Goal: Transaction & Acquisition: Subscribe to service/newsletter

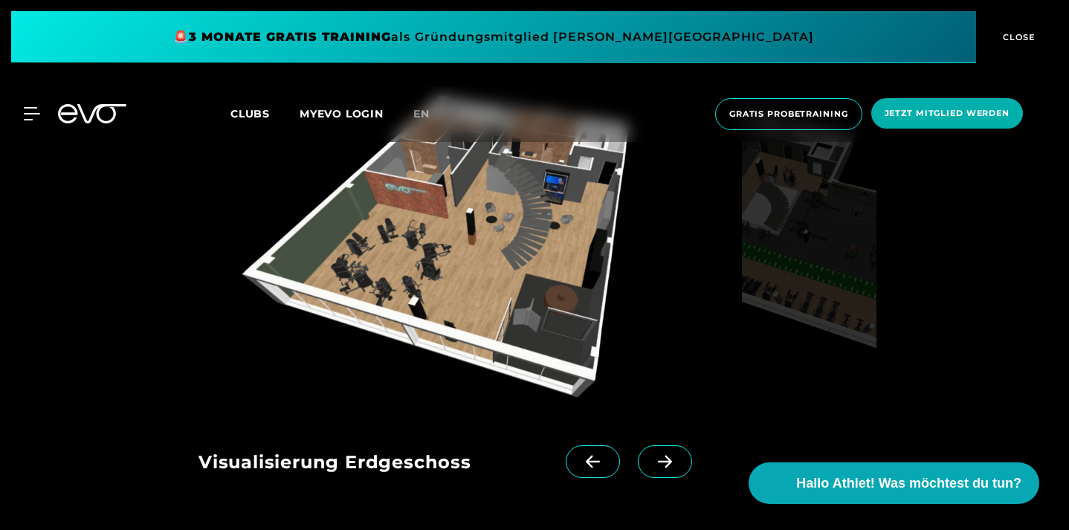
scroll to position [1507, 0]
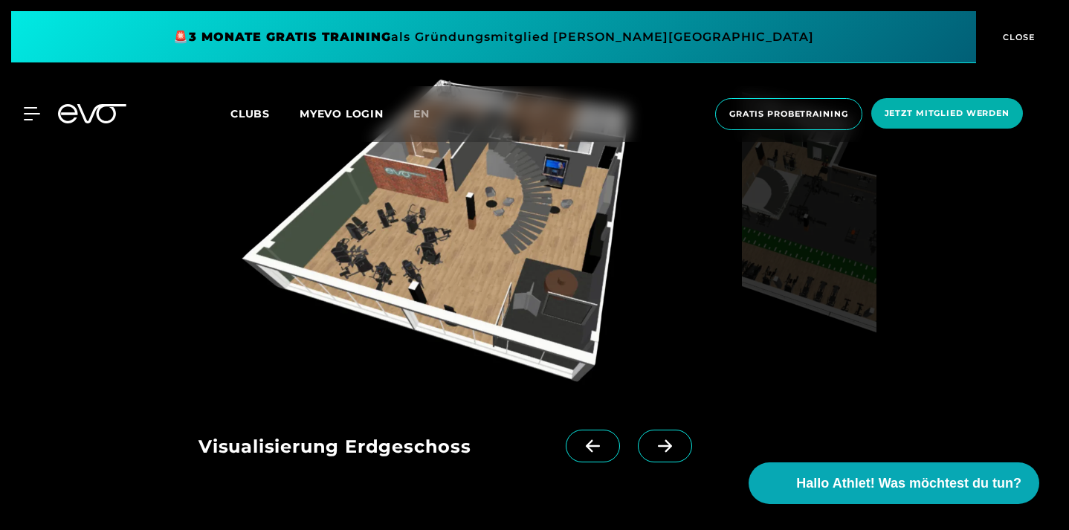
click at [657, 446] on icon at bounding box center [665, 445] width 26 height 13
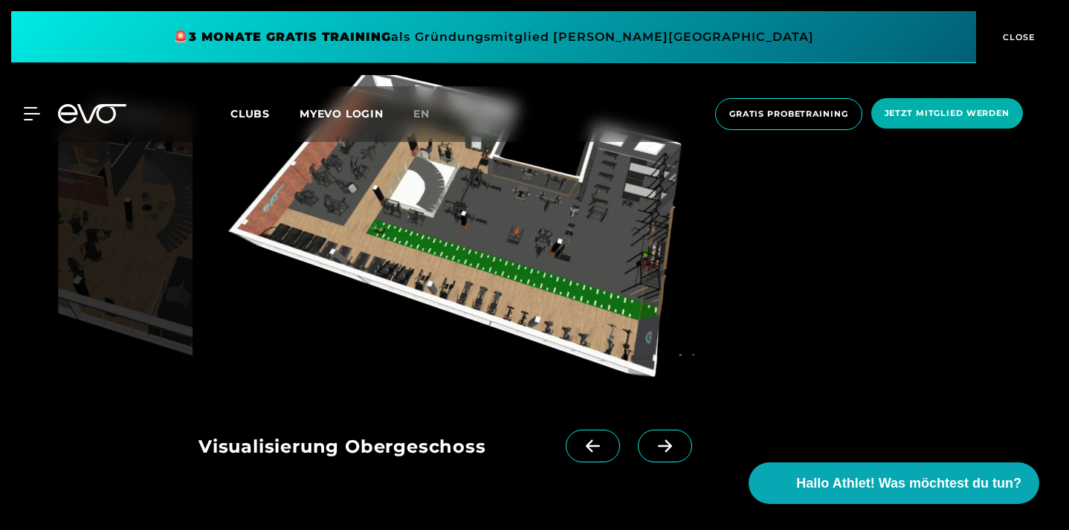
click at [602, 452] on span at bounding box center [593, 446] width 54 height 33
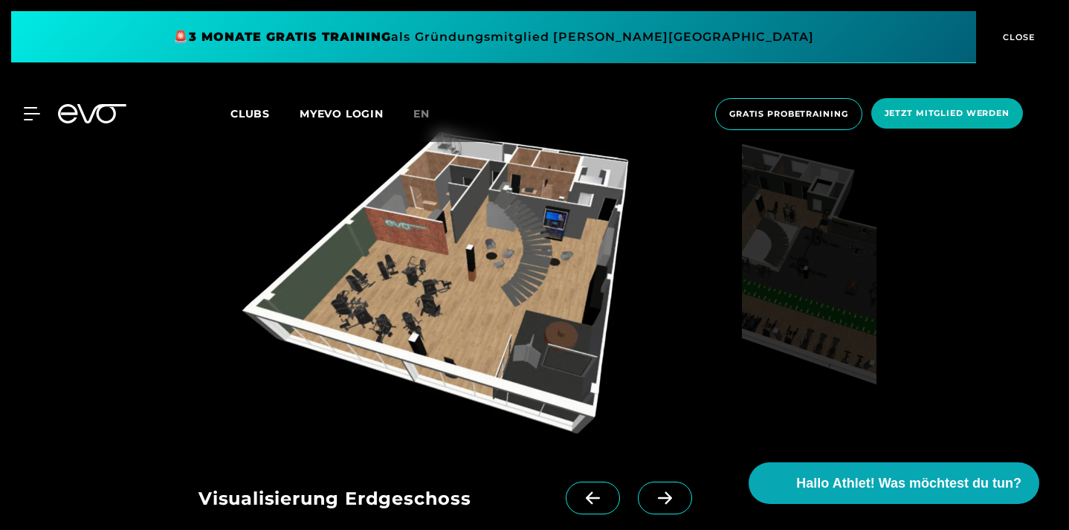
scroll to position [1451, 0]
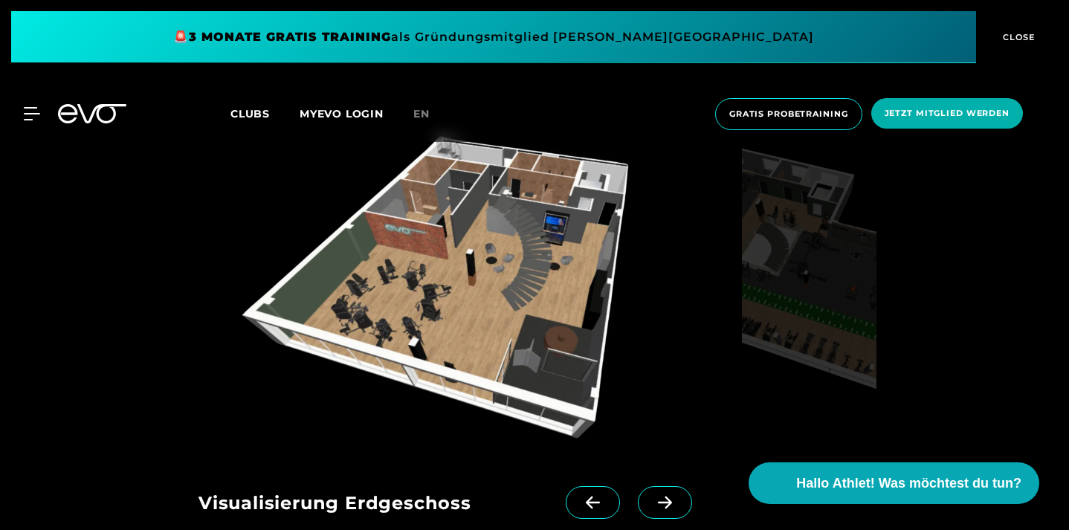
click at [664, 488] on span at bounding box center [665, 502] width 54 height 33
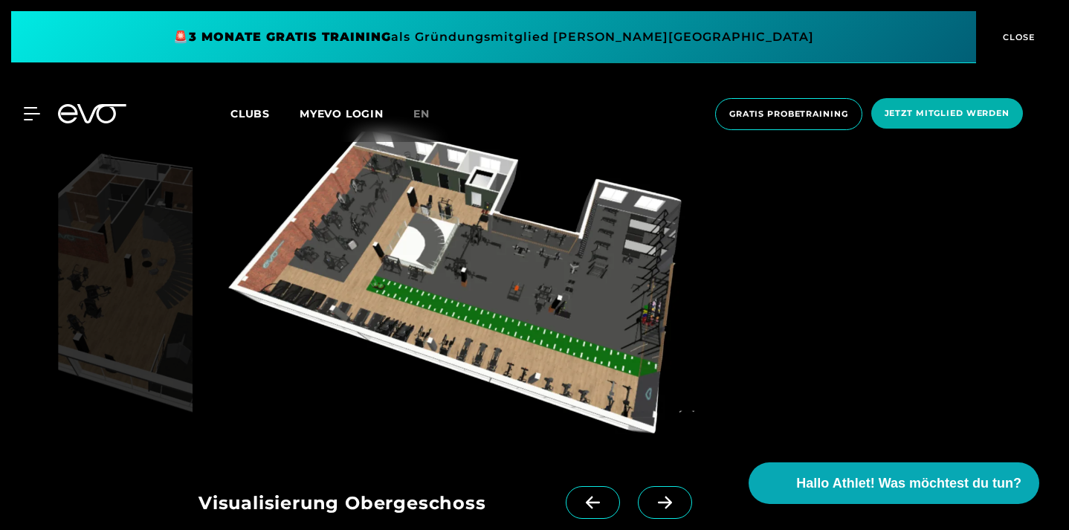
click at [664, 488] on span at bounding box center [665, 502] width 54 height 33
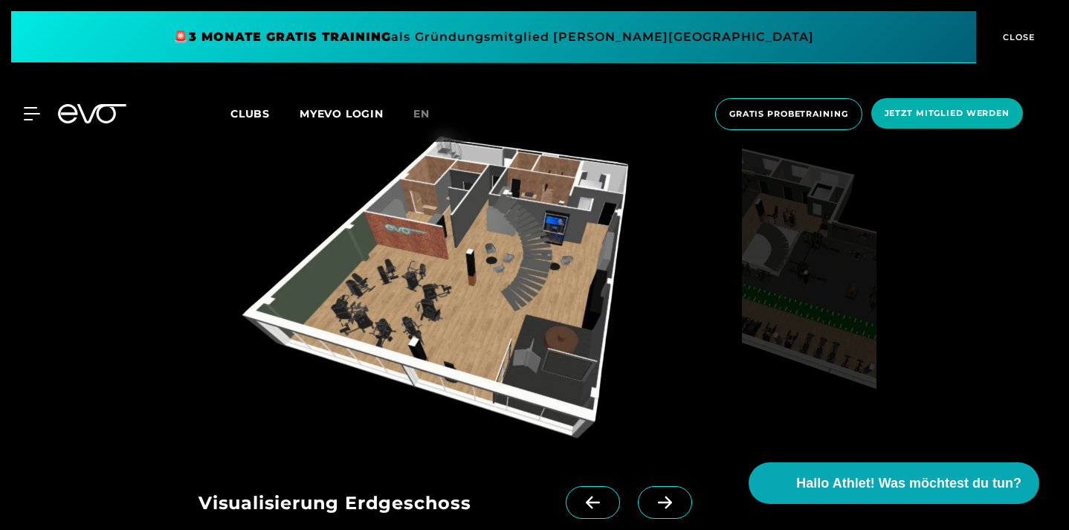
click at [664, 488] on span at bounding box center [665, 502] width 54 height 33
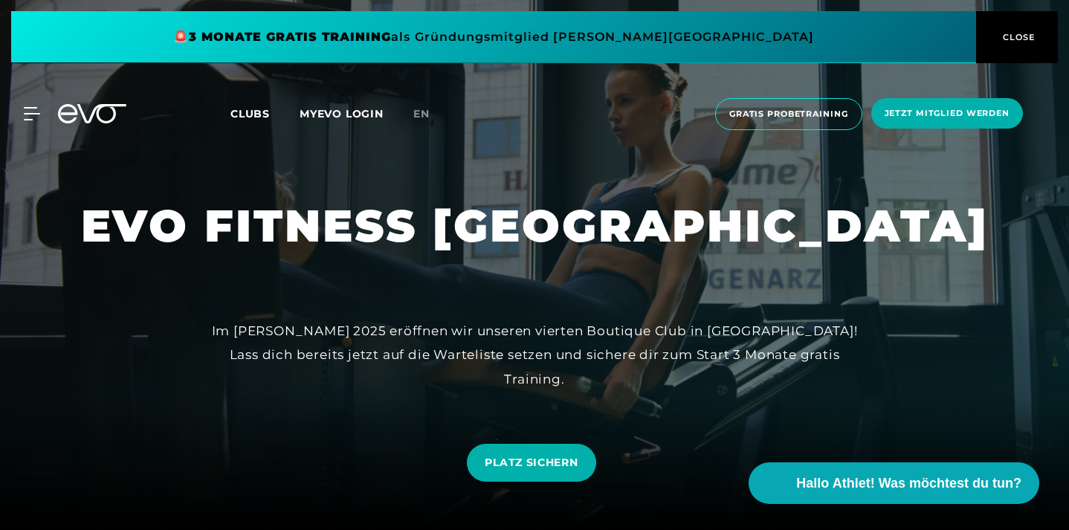
scroll to position [0, 0]
click at [28, 120] on icon at bounding box center [35, 114] width 21 height 12
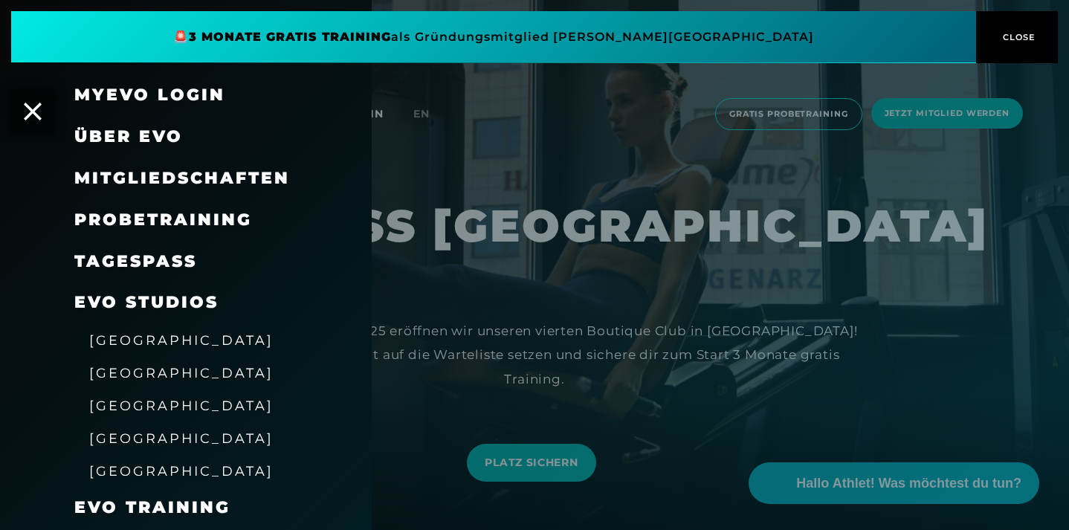
click at [167, 178] on span "Mitgliedschaften" at bounding box center [182, 178] width 216 height 20
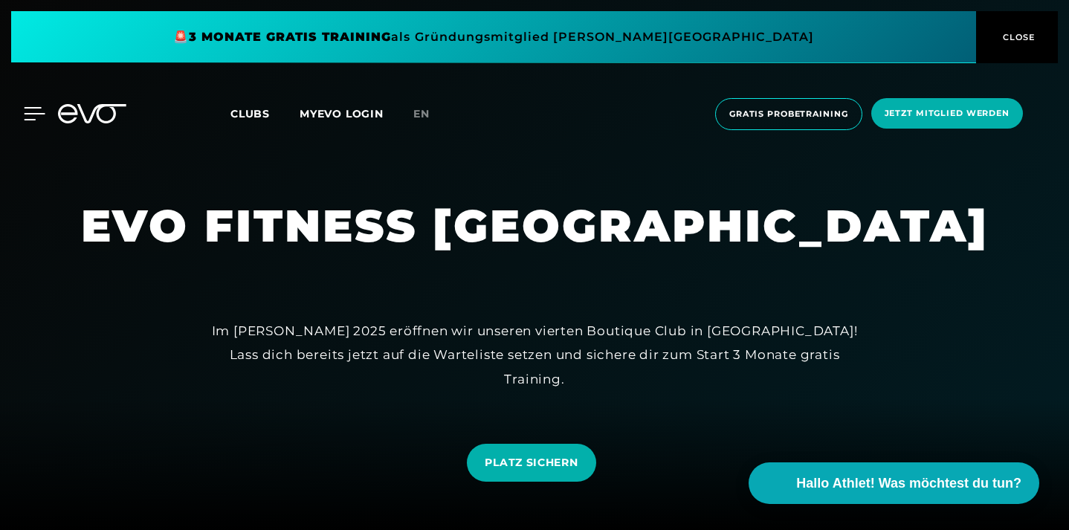
click at [33, 109] on icon at bounding box center [35, 114] width 21 height 12
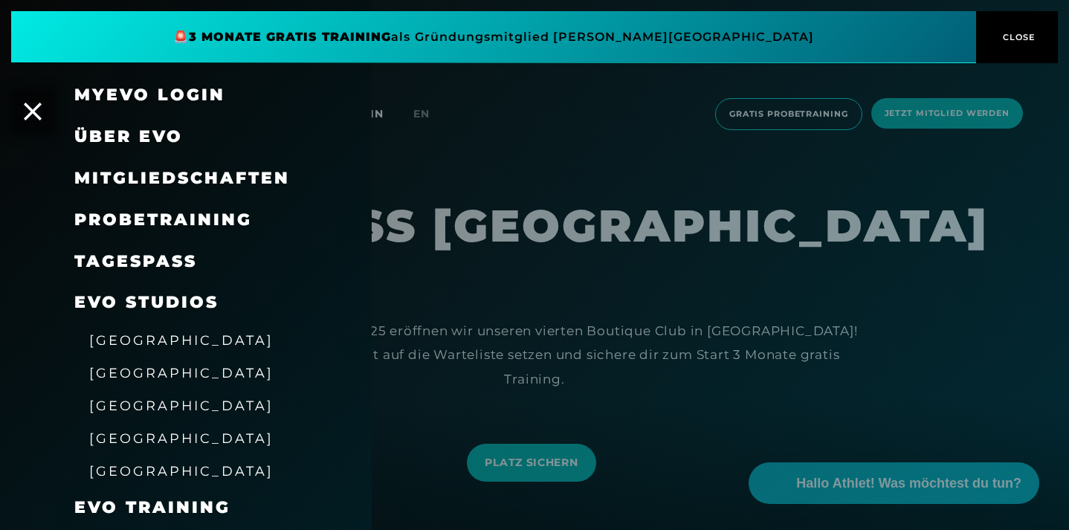
click at [173, 174] on span "Mitgliedschaften" at bounding box center [182, 178] width 216 height 20
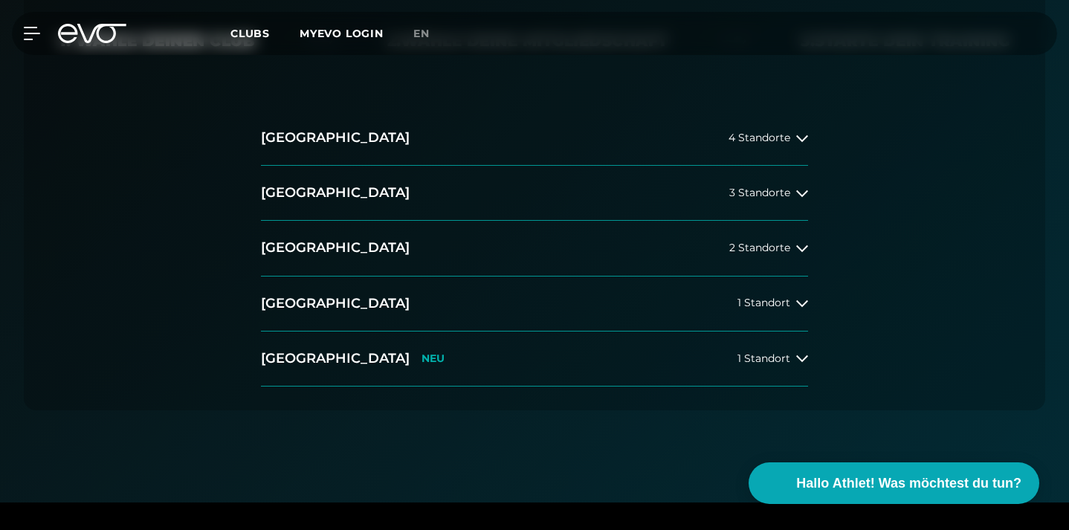
scroll to position [410, 0]
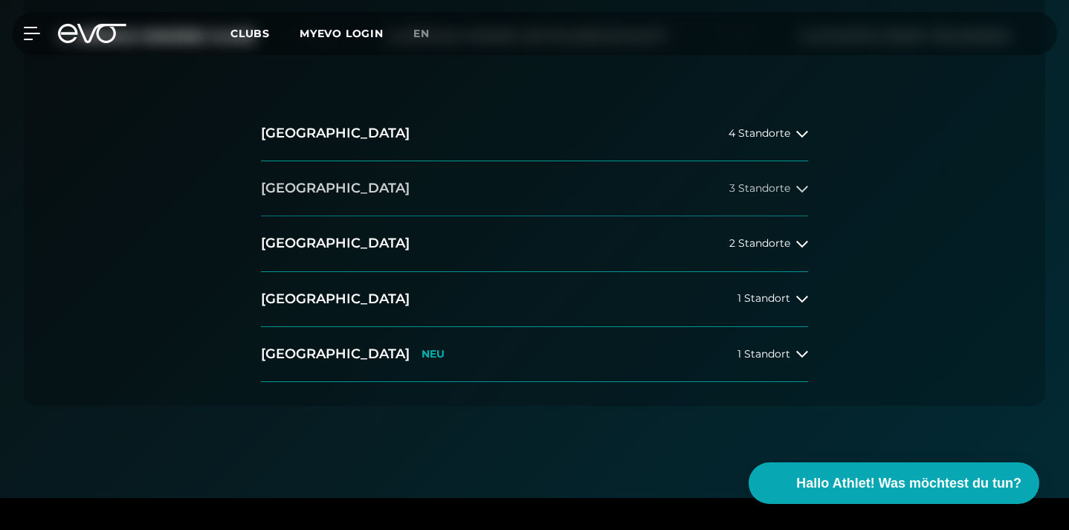
click at [806, 185] on icon at bounding box center [802, 189] width 12 height 12
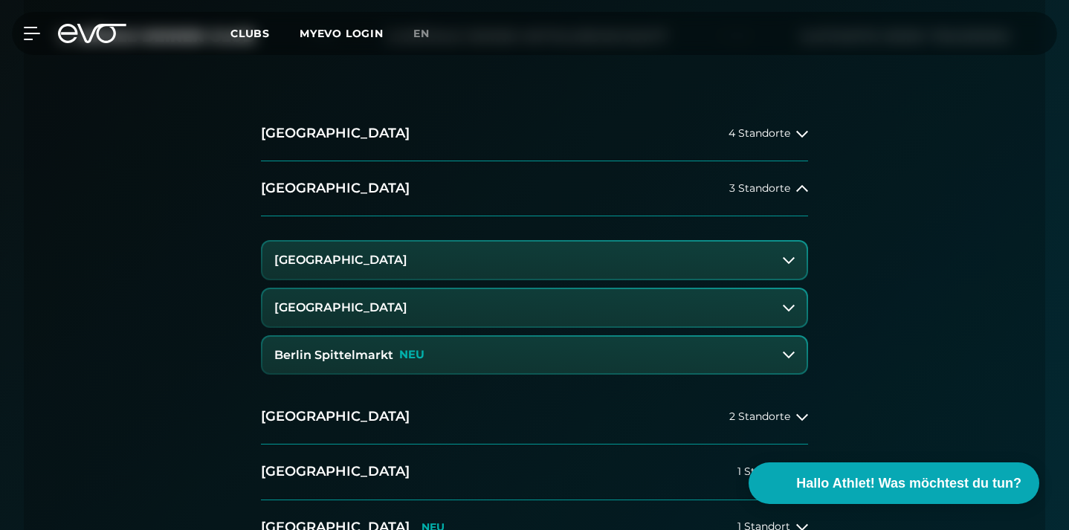
click at [748, 257] on button "[GEOGRAPHIC_DATA]" at bounding box center [534, 260] width 544 height 37
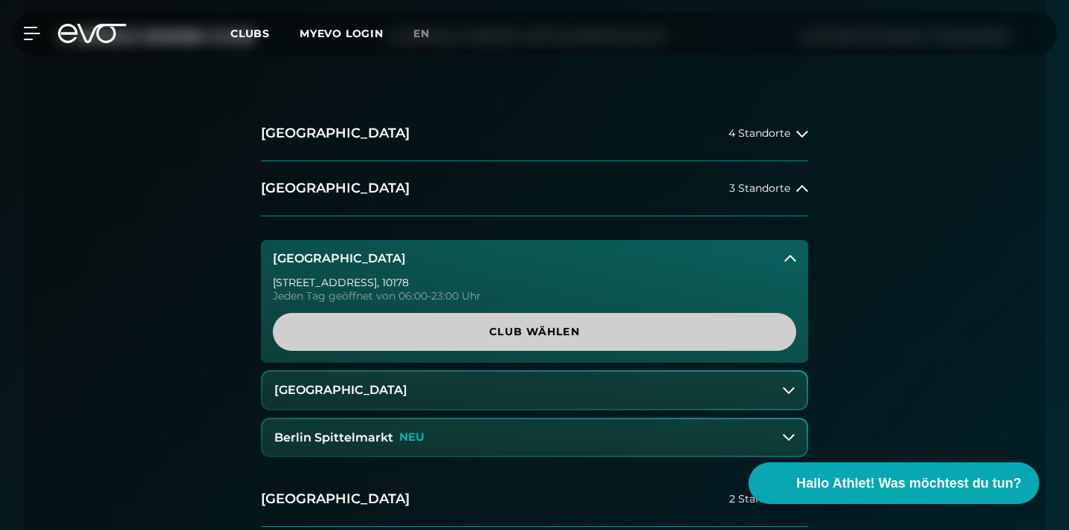
click at [707, 327] on span "Club wählen" at bounding box center [535, 332] width 488 height 16
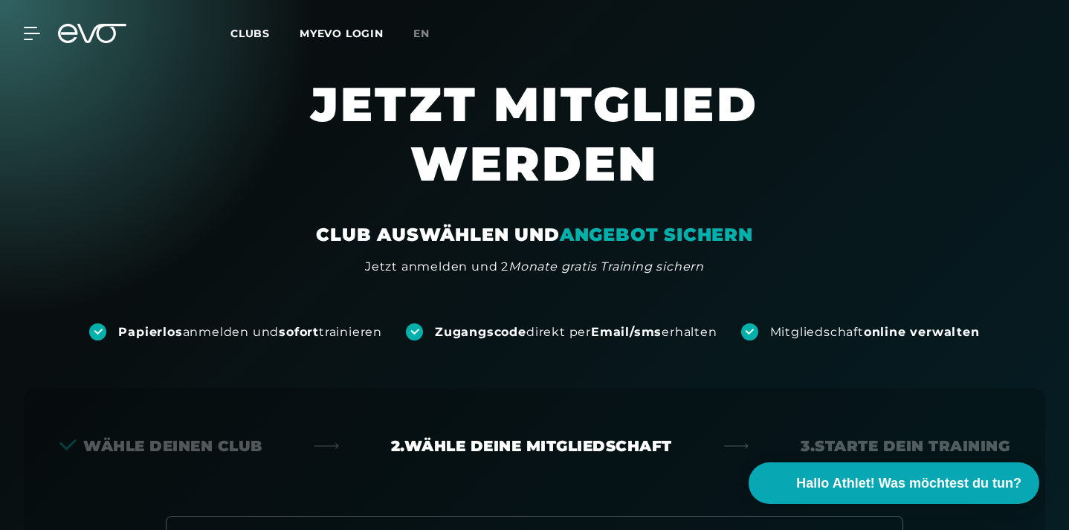
scroll to position [0, 0]
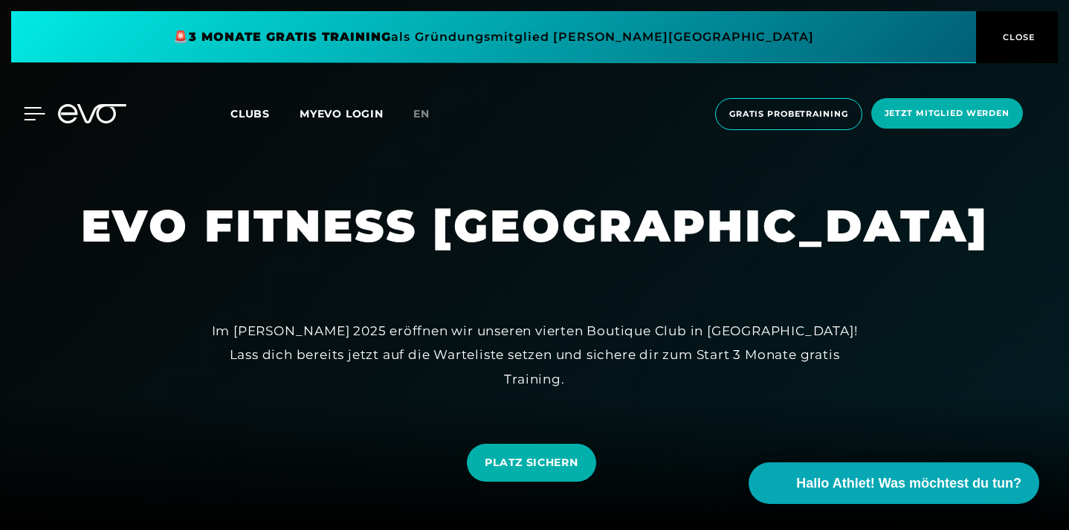
click at [36, 112] on icon at bounding box center [35, 113] width 22 height 13
